Goal: Transaction & Acquisition: Purchase product/service

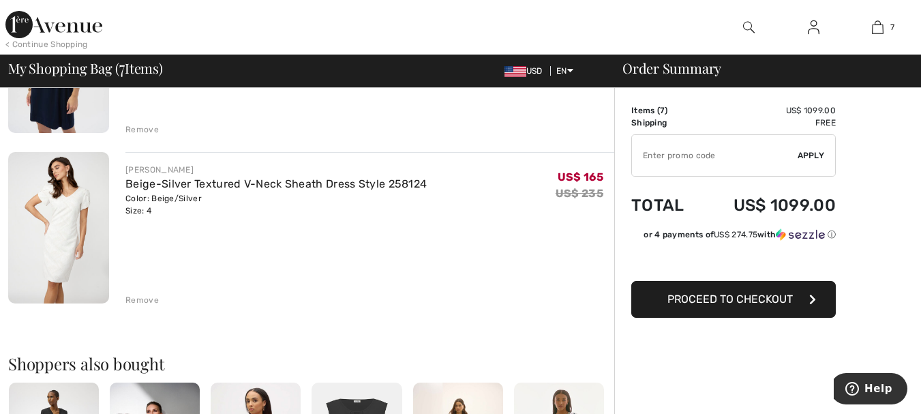
scroll to position [1091, 0]
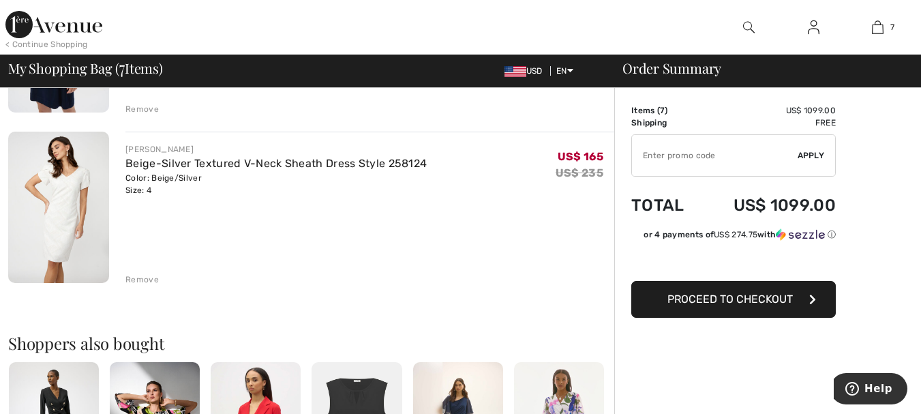
click at [136, 277] on div "Remove" at bounding box center [141, 279] width 33 height 12
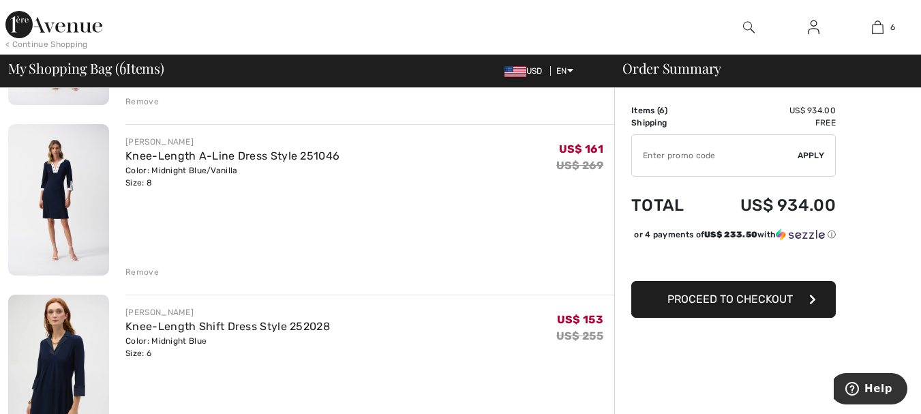
scroll to position [614, 0]
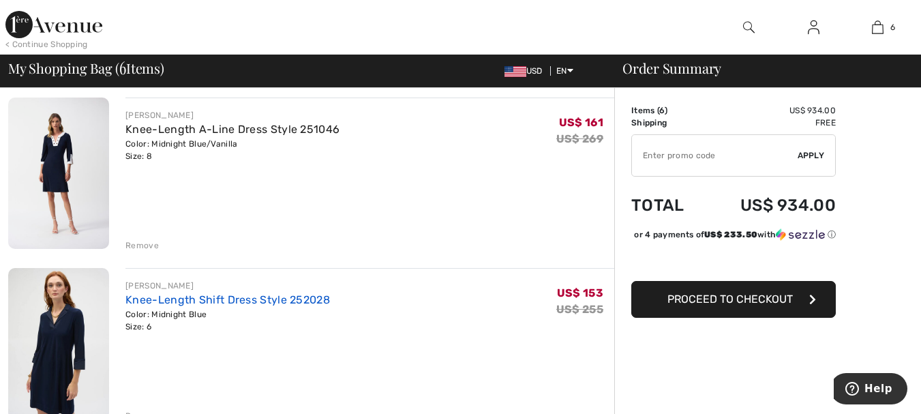
click at [224, 298] on link "Knee-Length Shift Dress Style 252028" at bounding box center [227, 299] width 205 height 13
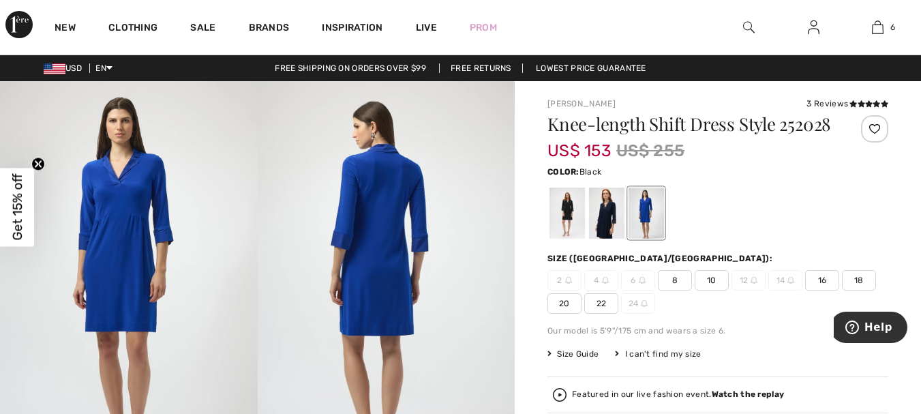
click at [560, 223] on div at bounding box center [566, 212] width 35 height 51
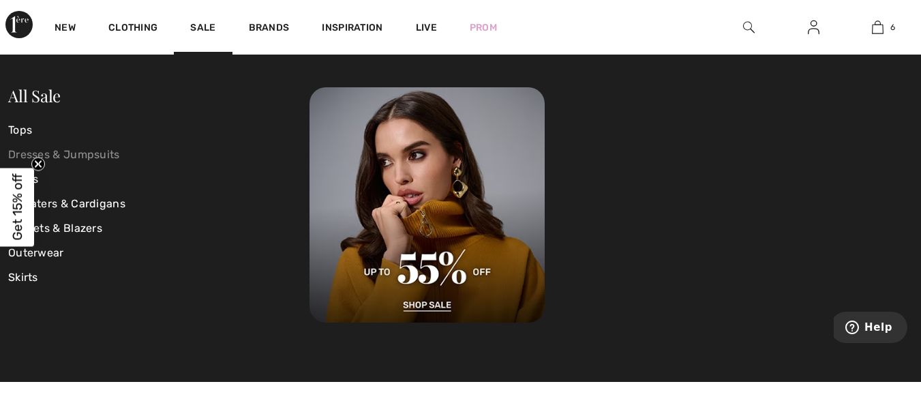
click at [93, 151] on link "Dresses & Jumpsuits" at bounding box center [158, 154] width 301 height 25
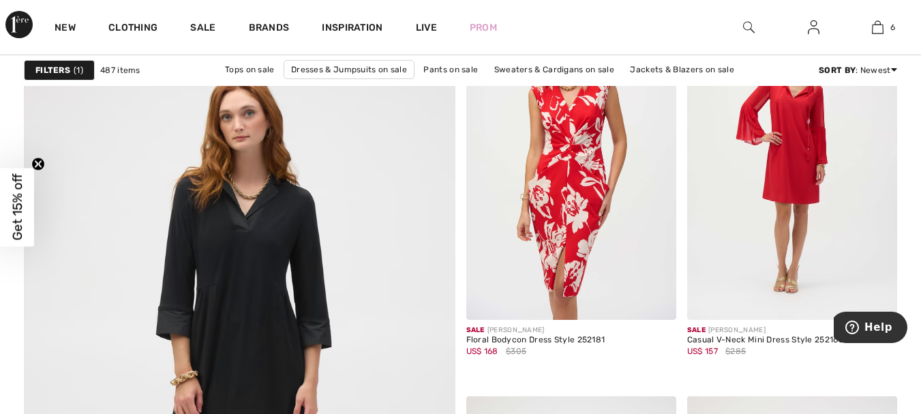
scroll to position [3272, 0]
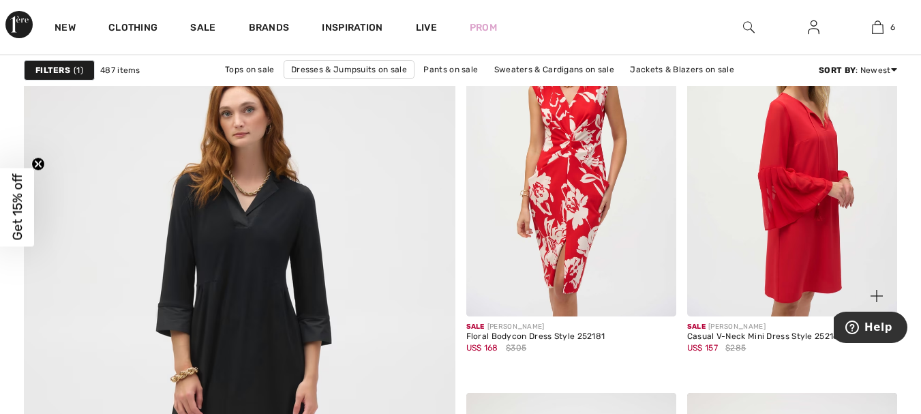
click at [802, 127] on img at bounding box center [792, 158] width 210 height 315
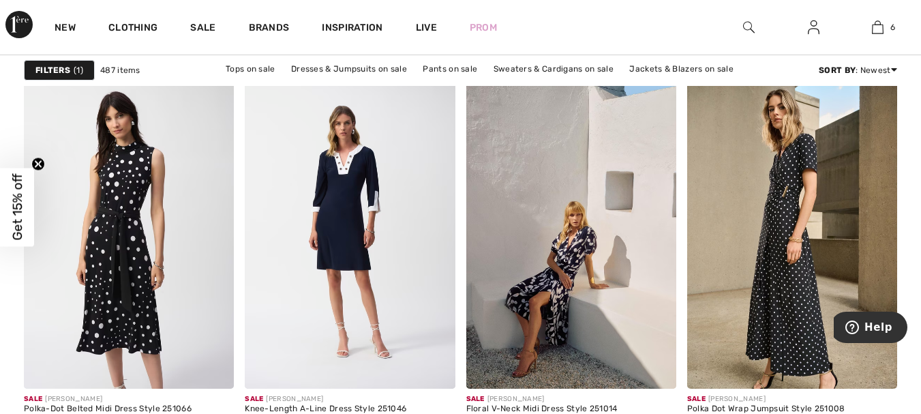
scroll to position [2250, 0]
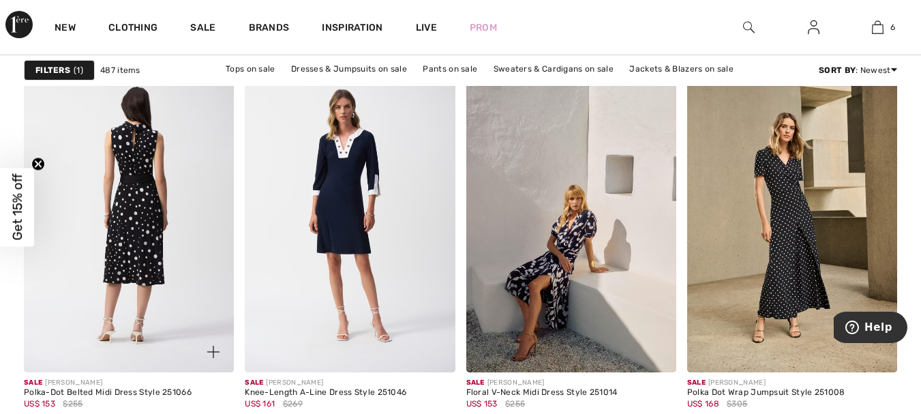
click at [134, 155] on img at bounding box center [129, 214] width 210 height 315
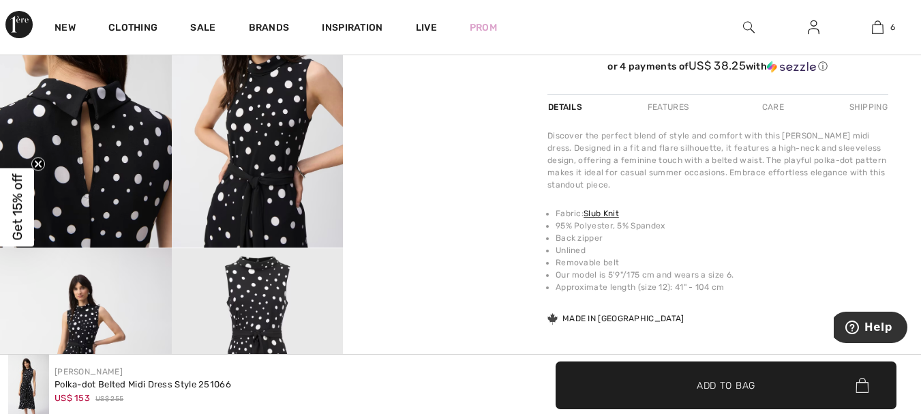
scroll to position [477, 0]
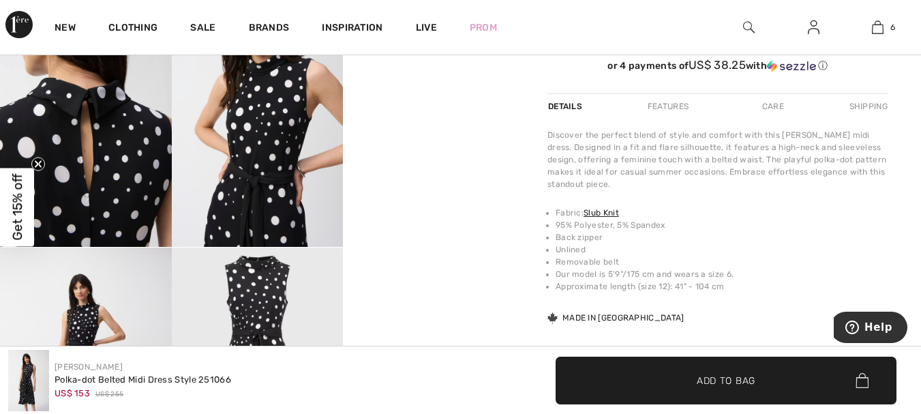
click at [435, 76] on video "Your browser does not support the video tag." at bounding box center [429, 33] width 172 height 86
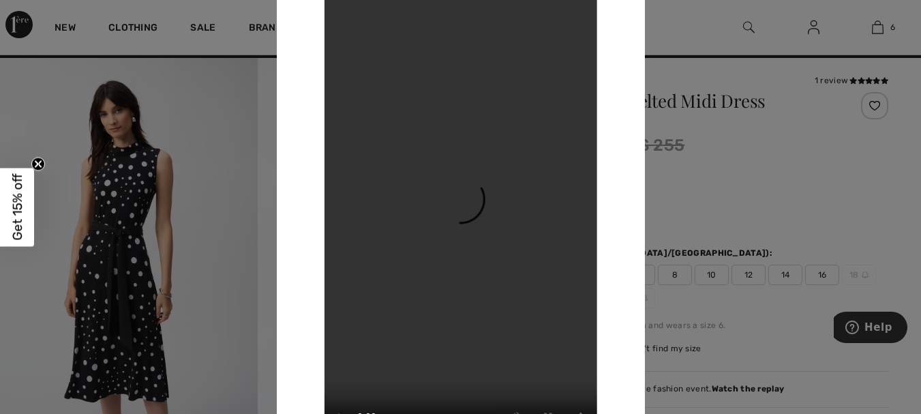
scroll to position [0, 0]
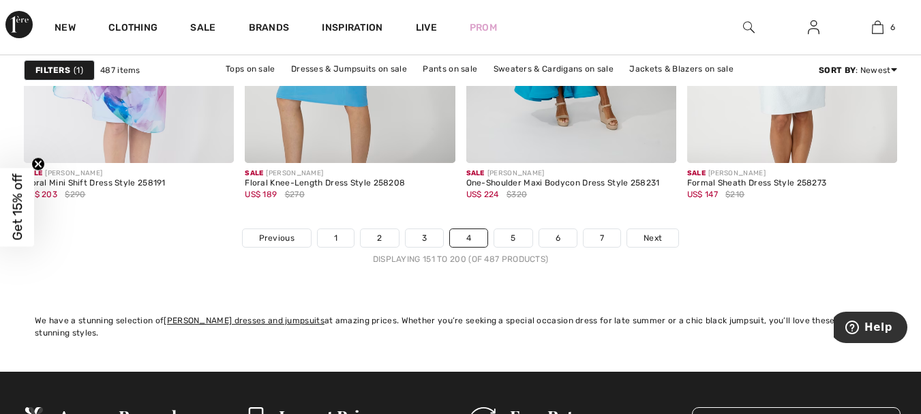
scroll to position [5931, 0]
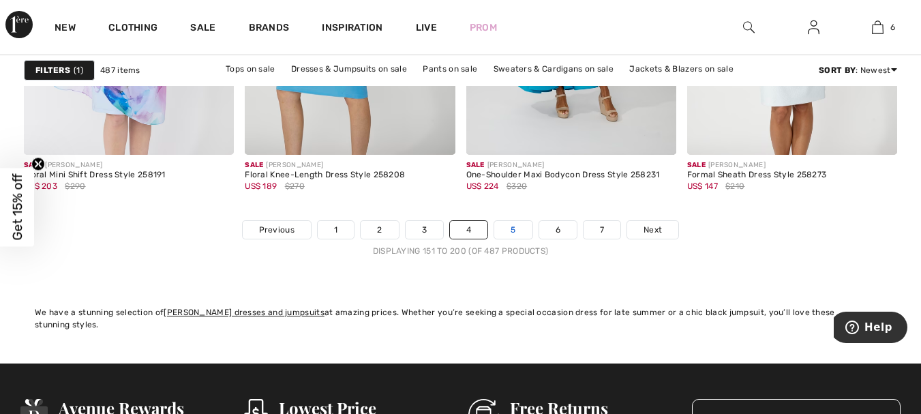
click at [514, 227] on link "5" at bounding box center [512, 230] width 37 height 18
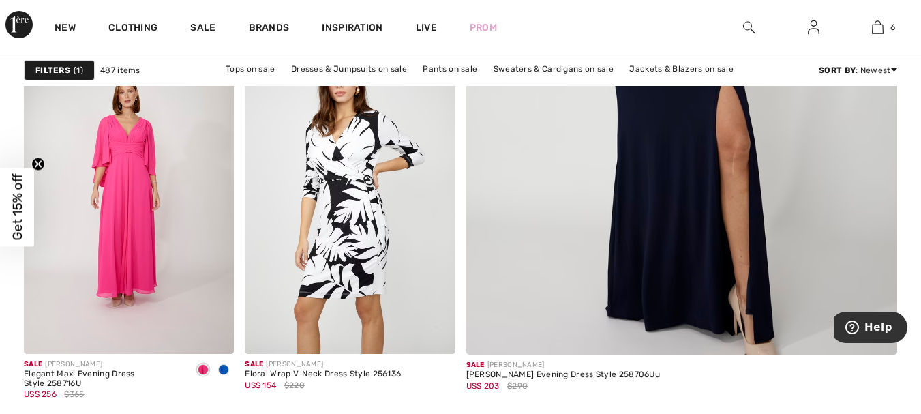
scroll to position [682, 0]
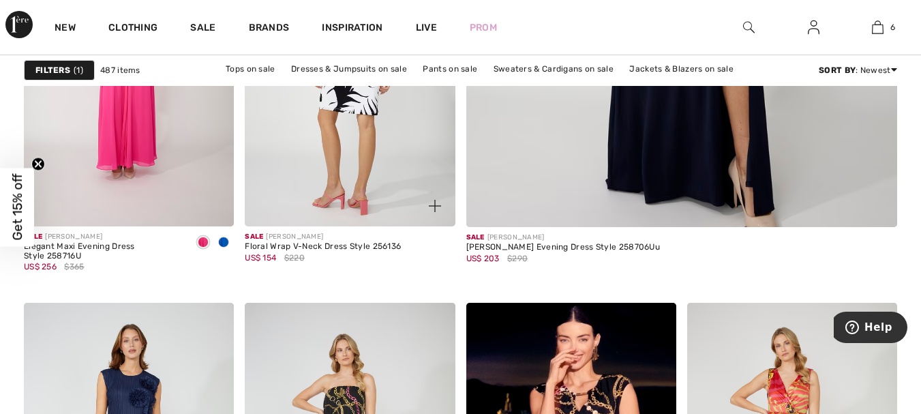
click at [330, 123] on img at bounding box center [350, 68] width 210 height 315
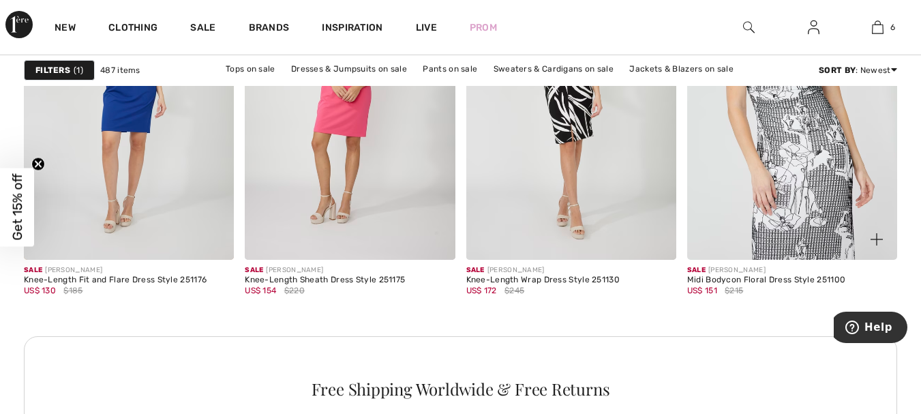
scroll to position [1363, 0]
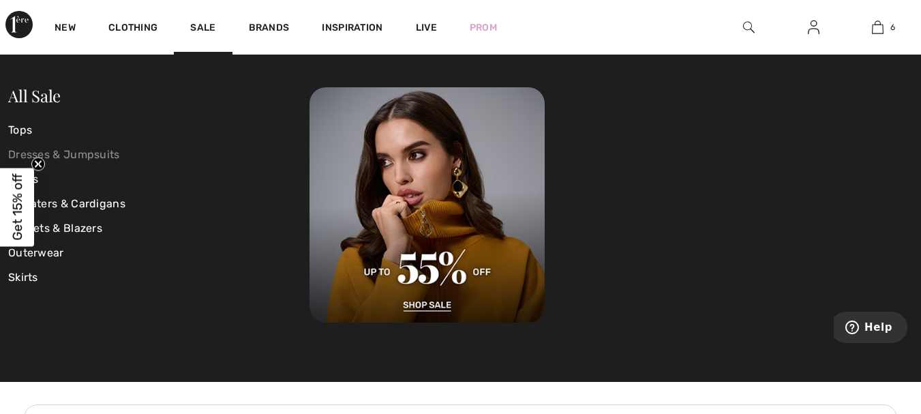
click at [70, 156] on link "Dresses & Jumpsuits" at bounding box center [158, 154] width 301 height 25
